Goal: Information Seeking & Learning: Learn about a topic

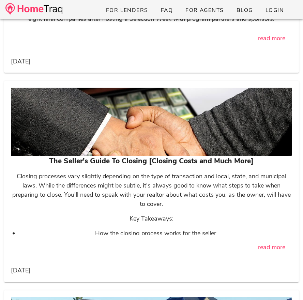
scroll to position [18121, 0]
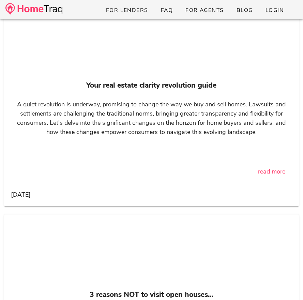
scroll to position [1468, 0]
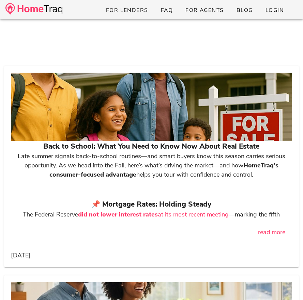
click at [224, 92] on div at bounding box center [151, 107] width 281 height 68
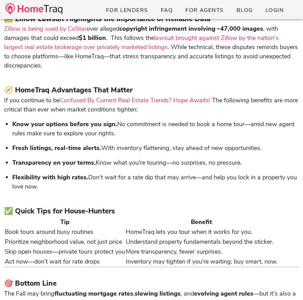
scroll to position [534, 0]
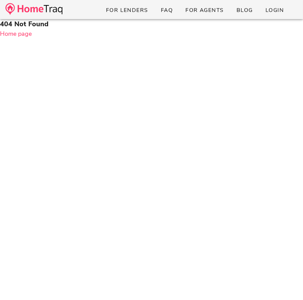
click at [23, 12] on img at bounding box center [33, 9] width 57 height 12
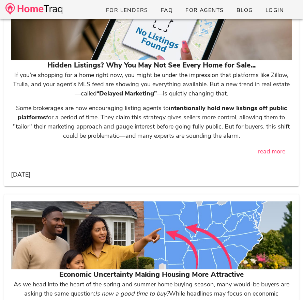
scroll to position [1958, 0]
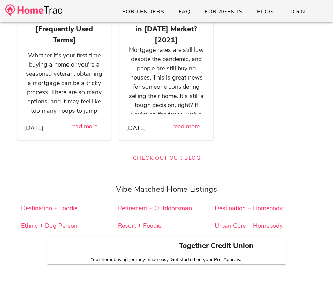
scroll to position [6840, 0]
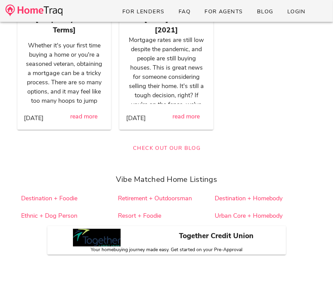
click at [237, 231] on h3 "Together Credit Union" at bounding box center [216, 236] width 131 height 11
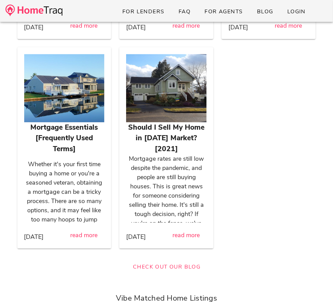
scroll to position [6632, 0]
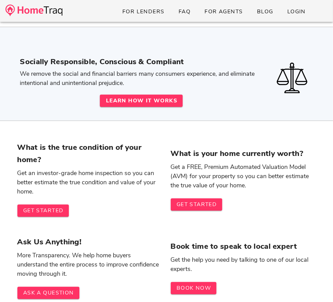
scroll to position [6824, 0]
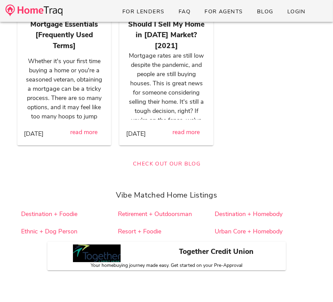
click at [74, 93] on p "Whether it's your first time buying a home or you're a seasoned veteran, obtain…" at bounding box center [64, 112] width 81 height 111
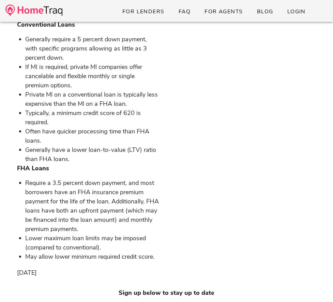
scroll to position [1010, 0]
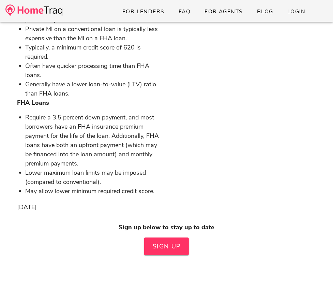
click at [20, 10] on img at bounding box center [33, 10] width 57 height 12
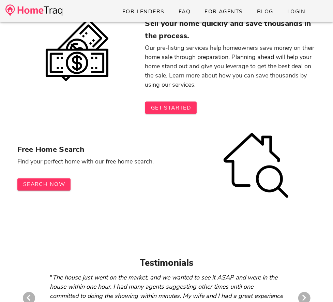
scroll to position [6830, 0]
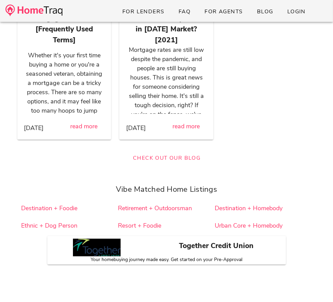
click at [125, 249] on div at bounding box center [97, 246] width 100 height 20
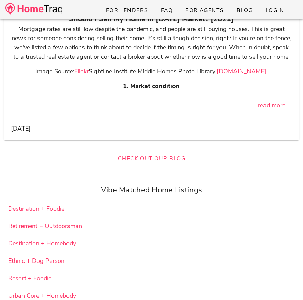
scroll to position [18724, 0]
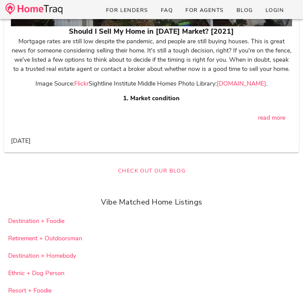
scroll to position [18662, 0]
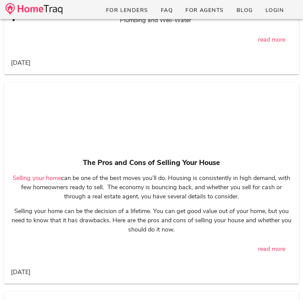
scroll to position [18860, 0]
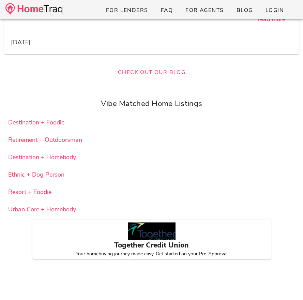
click at [154, 235] on div at bounding box center [152, 231] width 48 height 18
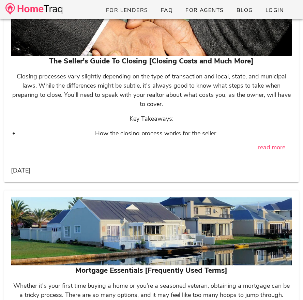
scroll to position [0, 0]
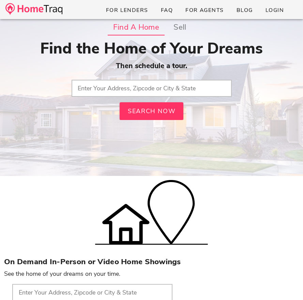
click at [150, 80] on input "text" at bounding box center [152, 88] width 160 height 17
type input "63301, MO"
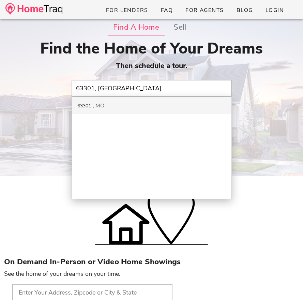
click at [139, 112] on div "63301 MO" at bounding box center [152, 105] width 160 height 17
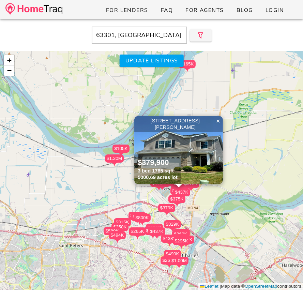
click at [185, 163] on img at bounding box center [178, 150] width 89 height 68
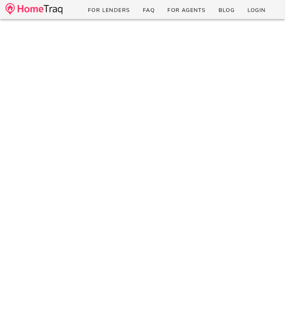
scroll to position [496, 0]
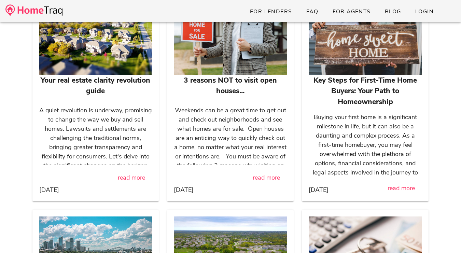
scroll to position [6820, 0]
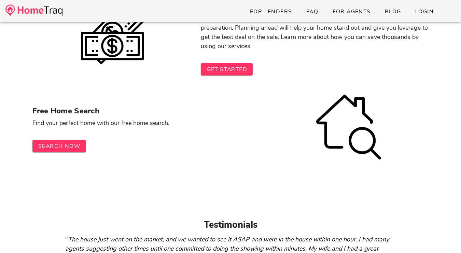
scroll to position [6804, 0]
